Goal: Task Accomplishment & Management: Manage account settings

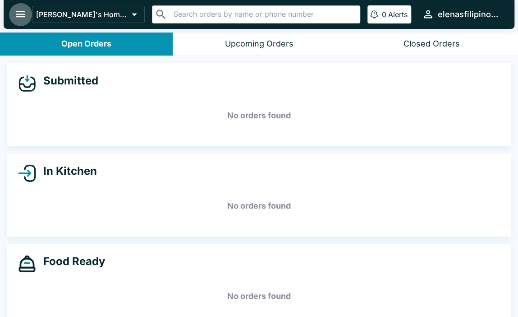
click at [14, 10] on icon "open drawer" at bounding box center [20, 14] width 12 height 12
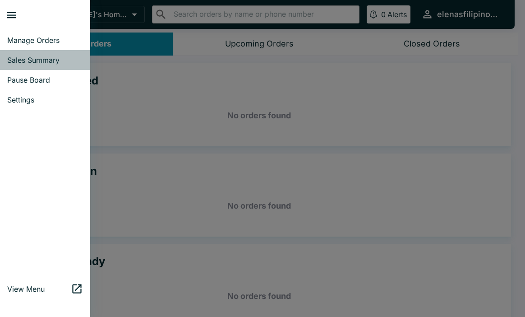
click at [18, 57] on span "Sales Summary" at bounding box center [45, 59] width 76 height 9
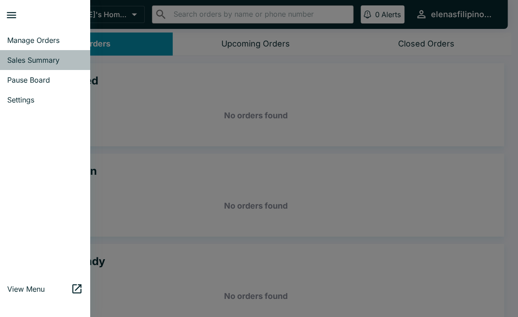
select select "03:00"
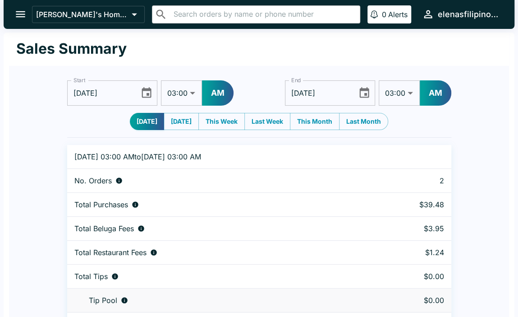
click at [13, 12] on button "open drawer" at bounding box center [20, 14] width 23 height 23
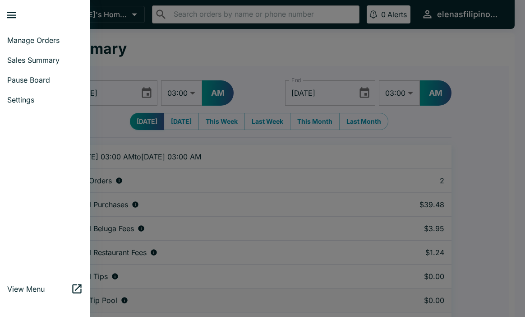
click at [23, 80] on span "Pause Board" at bounding box center [45, 79] width 76 height 9
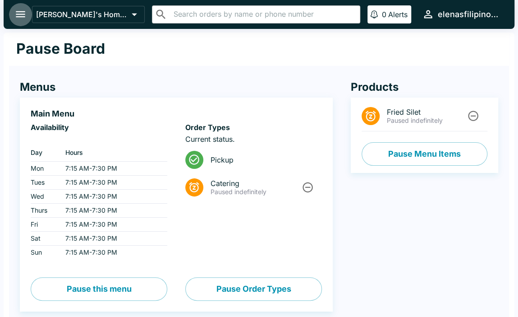
click at [16, 14] on icon "open drawer" at bounding box center [20, 14] width 12 height 12
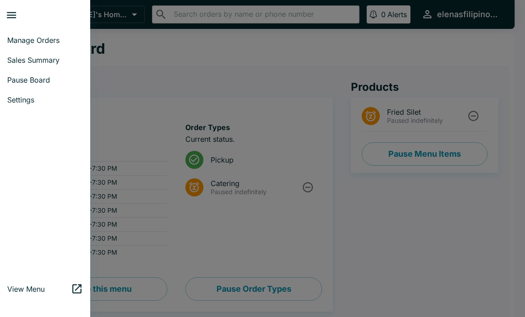
click at [58, 60] on span "Sales Summary" at bounding box center [45, 59] width 76 height 9
select select "03:00"
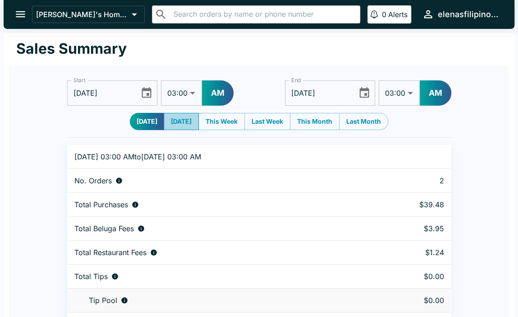
click at [177, 117] on button "[DATE]" at bounding box center [181, 121] width 35 height 17
type input "[DATE]"
